Goal: Task Accomplishment & Management: Use online tool/utility

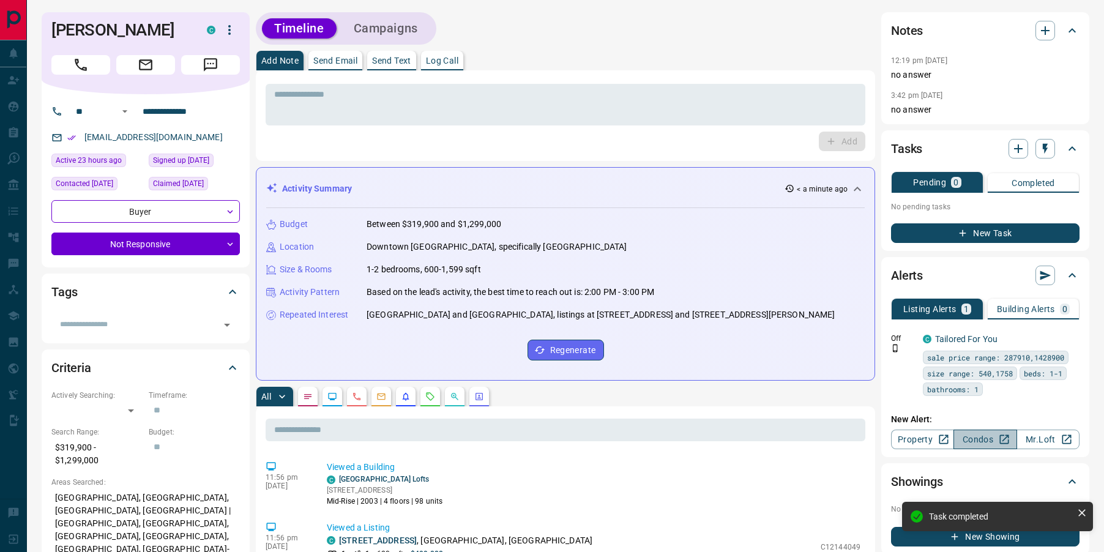
click at [970, 441] on link "Condos" at bounding box center [985, 440] width 63 height 20
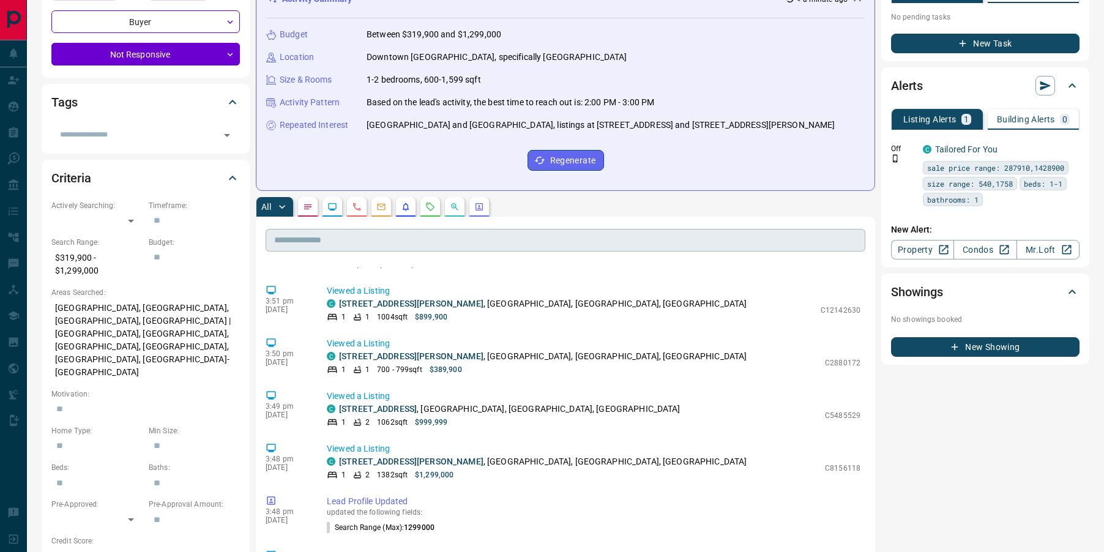
scroll to position [202, 0]
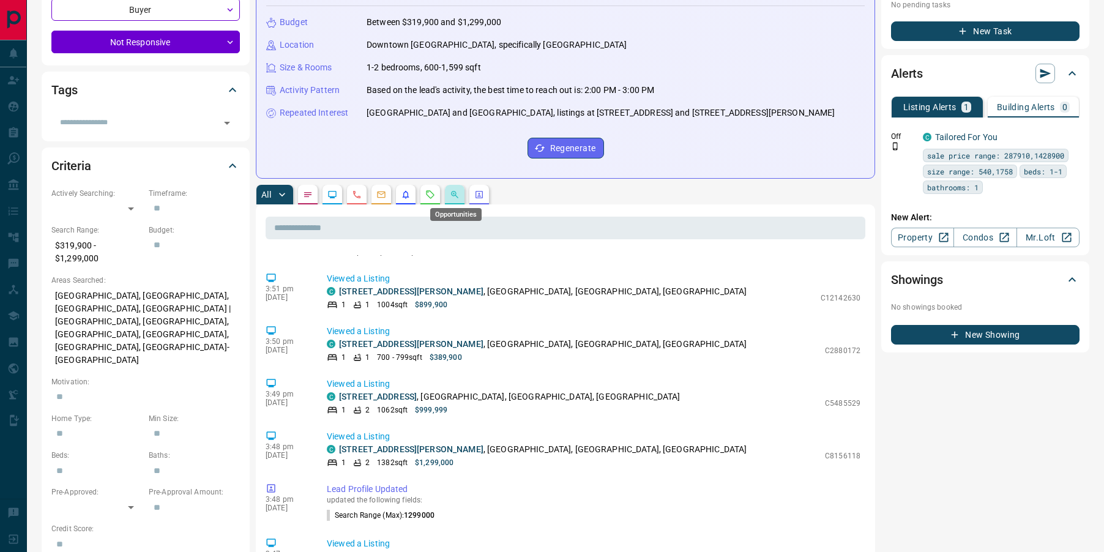
click at [451, 195] on icon "Opportunities" at bounding box center [455, 195] width 10 height 10
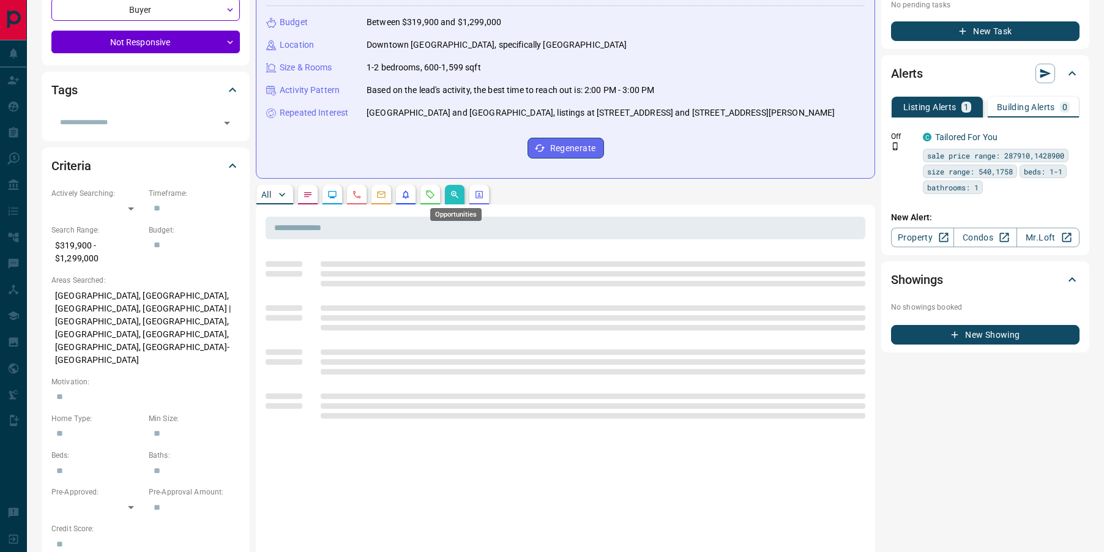
scroll to position [0, 0]
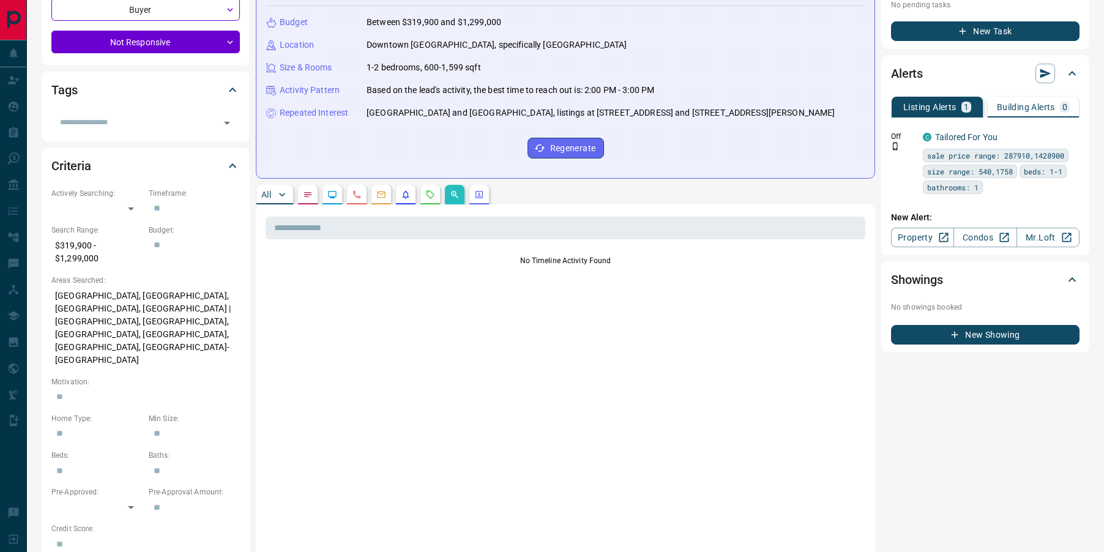
click at [268, 195] on p "All" at bounding box center [266, 194] width 10 height 9
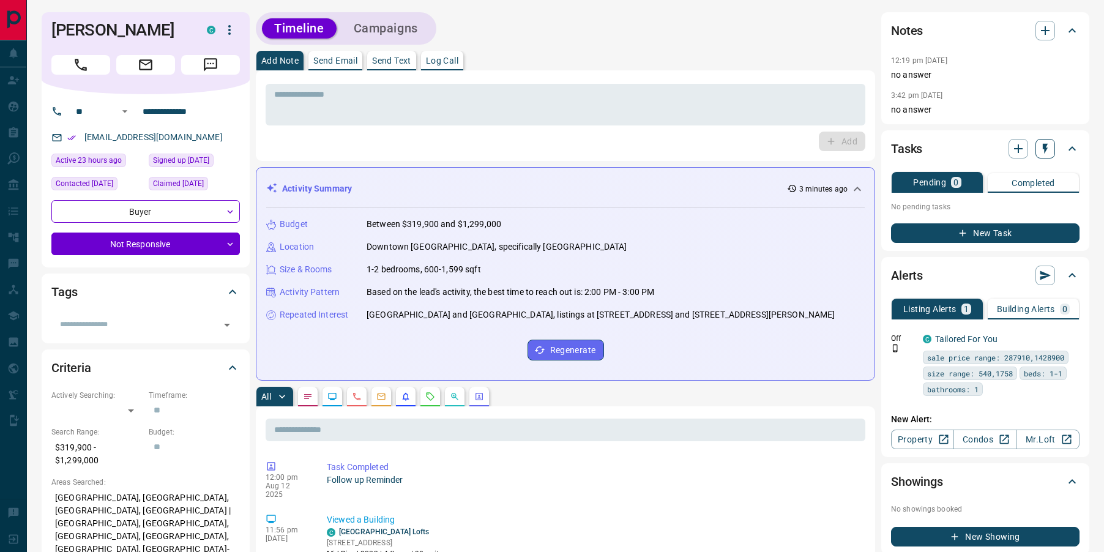
click at [1044, 146] on icon "button" at bounding box center [1045, 149] width 5 height 10
click at [1003, 192] on li "3 Day Follow-Up" at bounding box center [1014, 191] width 83 height 18
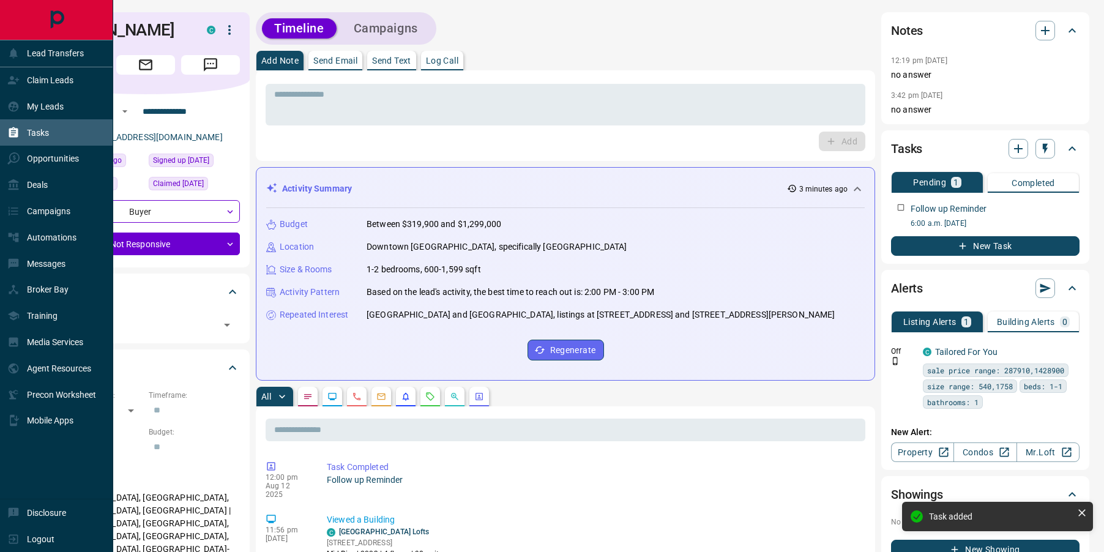
click at [24, 143] on div "Tasks" at bounding box center [56, 132] width 113 height 26
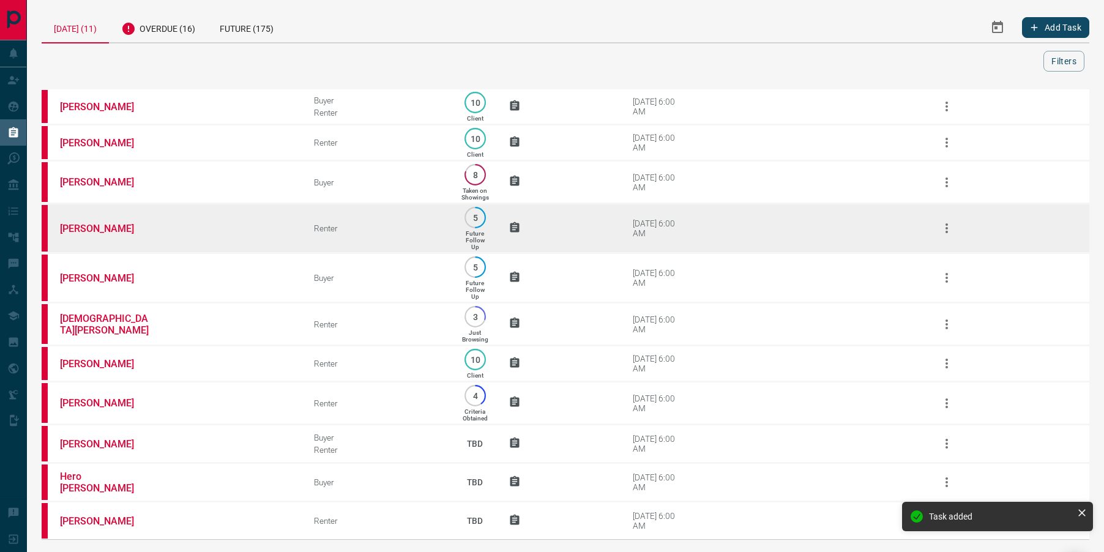
scroll to position [57, 0]
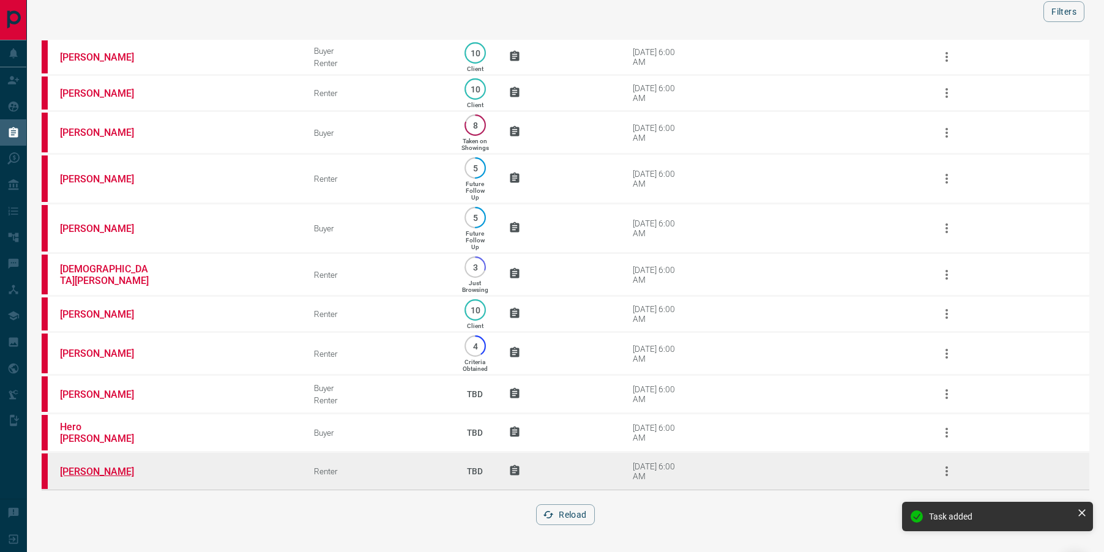
click at [112, 468] on link "[PERSON_NAME]" at bounding box center [106, 472] width 92 height 12
